Goal: Find specific page/section: Find specific page/section

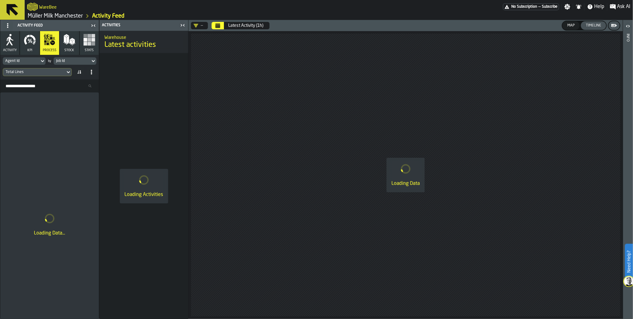
click at [217, 28] on icon "Calendar" at bounding box center [218, 26] width 5 height 3
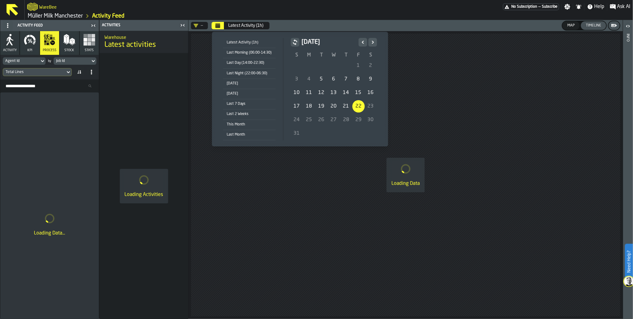
click at [227, 82] on div "[DATE]" at bounding box center [249, 83] width 53 height 7
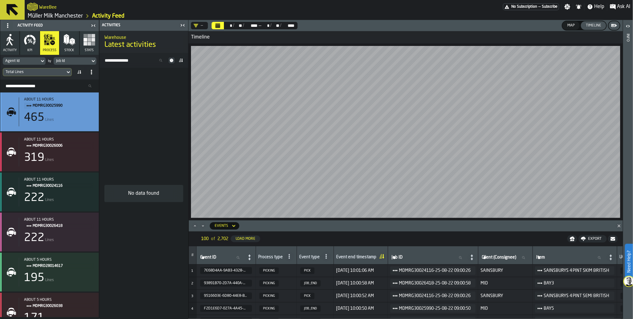
click at [40, 117] on div "465" at bounding box center [34, 118] width 20 height 12
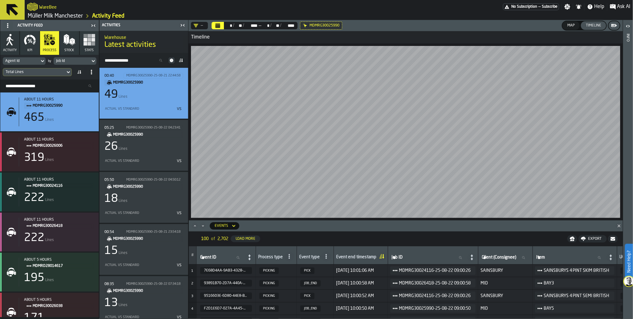
click at [147, 107] on div "vs" at bounding box center [164, 108] width 38 height 7
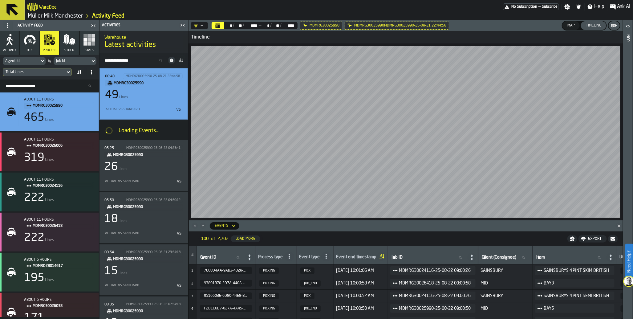
click at [570, 27] on div "Map" at bounding box center [571, 25] width 12 height 4
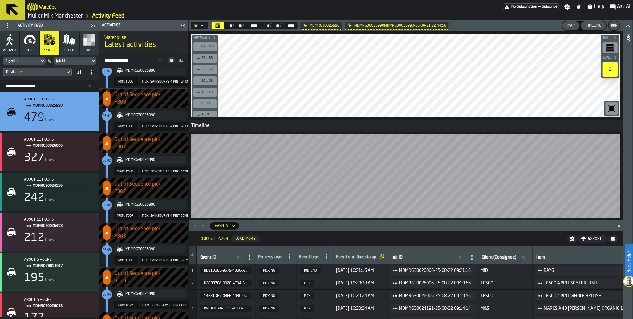
scroll to position [891, 0]
